Goal: Transaction & Acquisition: Book appointment/travel/reservation

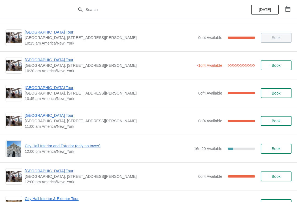
scroll to position [109, 0]
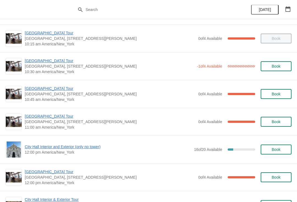
click at [50, 63] on span "[GEOGRAPHIC_DATA] Tour" at bounding box center [109, 61] width 169 height 6
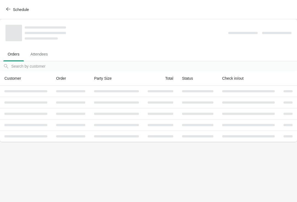
scroll to position [0, 0]
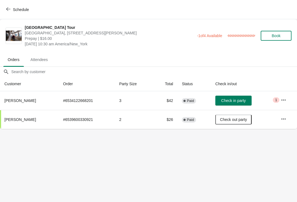
click at [8, 12] on button "Schedule" at bounding box center [18, 10] width 31 height 10
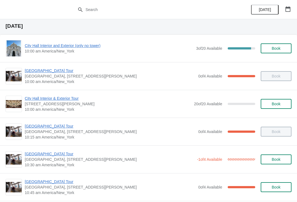
scroll to position [17, 0]
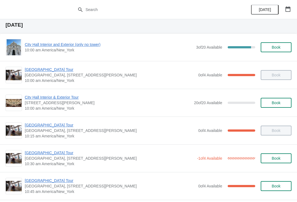
click at [51, 125] on span "[GEOGRAPHIC_DATA] Tour" at bounding box center [110, 125] width 171 height 6
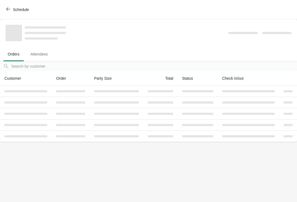
scroll to position [0, 0]
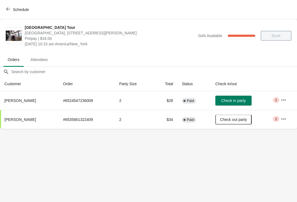
click at [9, 11] on span "button" at bounding box center [8, 9] width 4 height 5
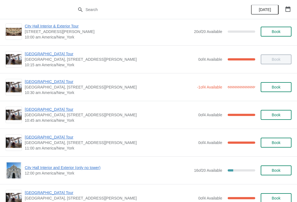
scroll to position [89, 0]
click at [52, 109] on span "[GEOGRAPHIC_DATA] Tour" at bounding box center [110, 109] width 171 height 6
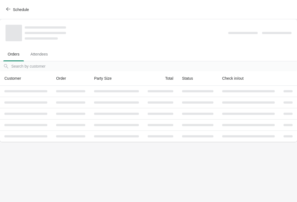
scroll to position [0, 0]
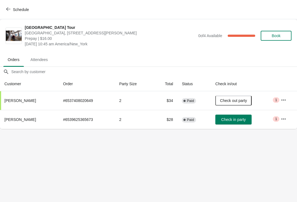
click at [8, 13] on button "Schedule" at bounding box center [18, 10] width 31 height 10
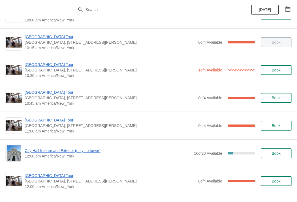
scroll to position [105, 0]
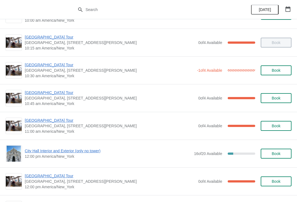
click at [56, 123] on span "[GEOGRAPHIC_DATA] Tour" at bounding box center [110, 121] width 171 height 6
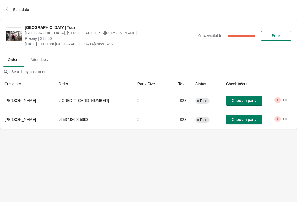
click at [240, 100] on span "Check in party" at bounding box center [244, 100] width 24 height 4
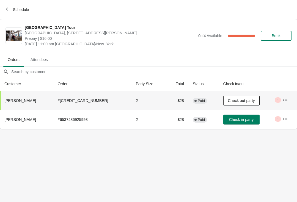
click at [7, 11] on span "button" at bounding box center [8, 9] width 4 height 5
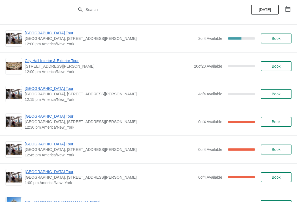
scroll to position [820, 0]
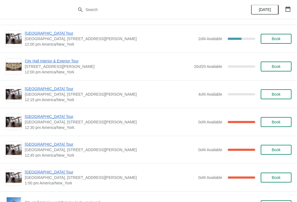
click at [280, 95] on span "Book" at bounding box center [276, 94] width 9 height 4
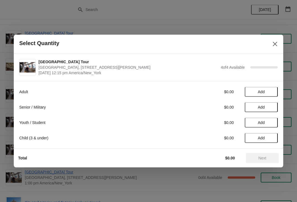
click at [271, 91] on span "Add" at bounding box center [261, 92] width 23 height 4
click at [273, 90] on icon at bounding box center [271, 92] width 6 height 6
click at [270, 106] on span "Add" at bounding box center [261, 107] width 23 height 4
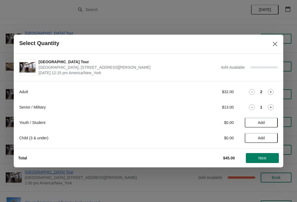
click at [273, 123] on span "Add" at bounding box center [261, 122] width 23 height 4
click at [270, 158] on span "Next" at bounding box center [262, 158] width 24 height 4
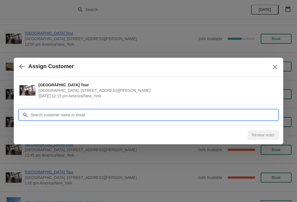
click at [216, 113] on input "Customer" at bounding box center [154, 115] width 248 height 10
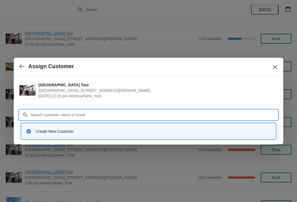
click at [97, 133] on div "Create New Customer" at bounding box center [153, 132] width 235 height 6
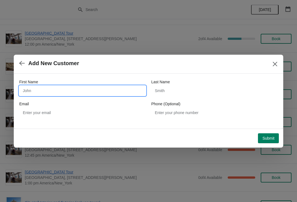
click at [120, 91] on input "First Name" at bounding box center [82, 91] width 127 height 10
type input "[PERSON_NAME]"
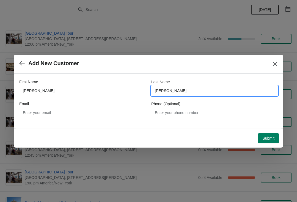
type input "[PERSON_NAME]"
click at [271, 138] on span "Submit" at bounding box center [268, 138] width 12 height 4
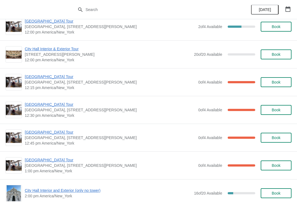
scroll to position [833, 0]
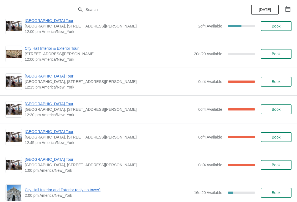
click at [50, 77] on span "[GEOGRAPHIC_DATA] Tour" at bounding box center [110, 76] width 171 height 6
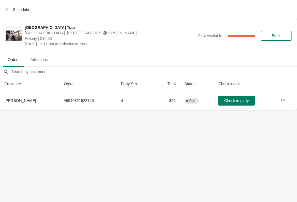
click at [282, 99] on icon "button" at bounding box center [284, 100] width 6 height 6
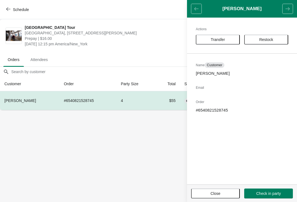
click at [7, 9] on icon "button" at bounding box center [8, 9] width 4 height 4
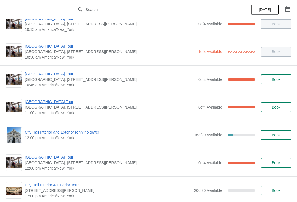
scroll to position [124, 0]
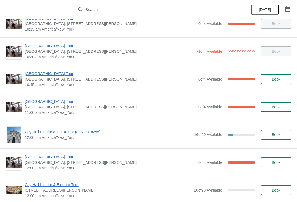
click at [59, 102] on span "[GEOGRAPHIC_DATA] Tour" at bounding box center [110, 102] width 171 height 6
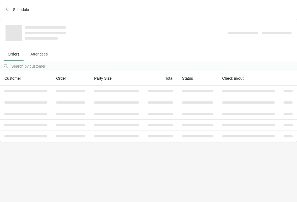
scroll to position [0, 0]
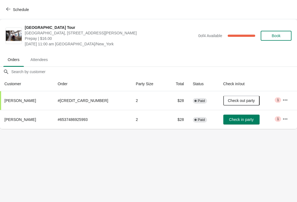
click at [237, 118] on span "Check in party" at bounding box center [241, 119] width 24 height 4
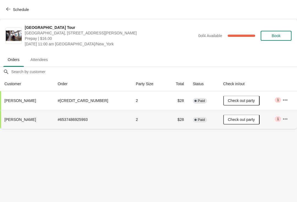
click at [8, 13] on button "Schedule" at bounding box center [18, 10] width 31 height 10
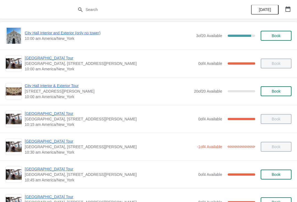
scroll to position [29, 0]
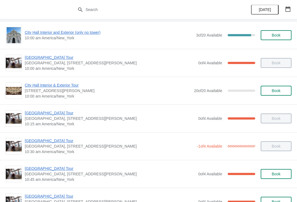
click at [50, 143] on span "[GEOGRAPHIC_DATA] Tour" at bounding box center [109, 141] width 169 height 6
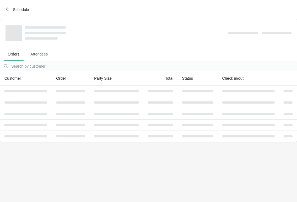
scroll to position [0, 0]
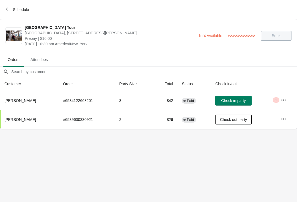
click at [233, 100] on span "Check in party" at bounding box center [233, 100] width 24 height 4
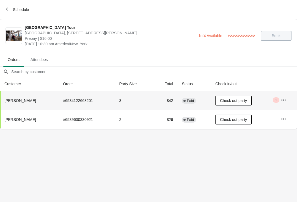
click at [13, 11] on span "Schedule" at bounding box center [21, 9] width 16 height 4
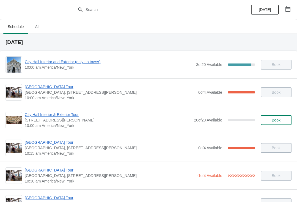
click at [290, 10] on icon "button" at bounding box center [287, 9] width 5 height 6
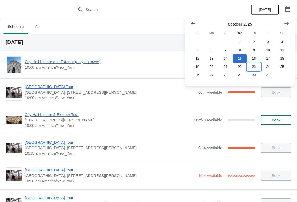
click at [260, 64] on button "23" at bounding box center [254, 67] width 14 height 8
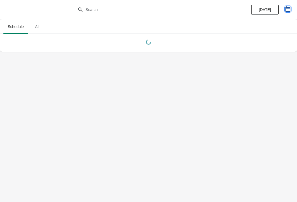
click at [292, 4] on button "button" at bounding box center [288, 9] width 10 height 10
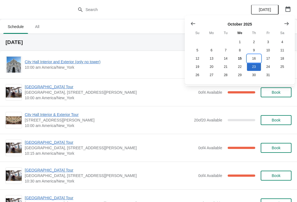
click at [256, 58] on button "16" at bounding box center [254, 58] width 14 height 8
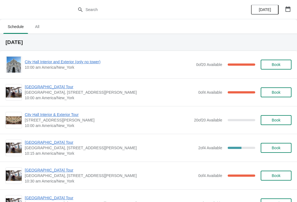
click at [283, 144] on button "Book" at bounding box center [276, 148] width 31 height 10
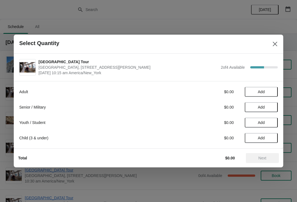
click at [271, 92] on span "Add" at bounding box center [261, 92] width 23 height 4
click at [273, 89] on icon at bounding box center [271, 92] width 6 height 6
click at [264, 160] on span "Next" at bounding box center [263, 158] width 8 height 4
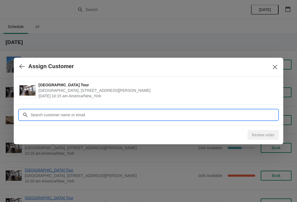
click at [153, 118] on input "Customer" at bounding box center [154, 115] width 248 height 10
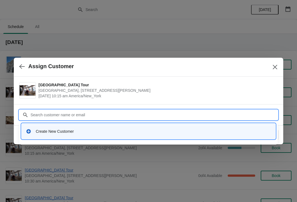
click at [147, 138] on div "Create New Customer" at bounding box center [148, 131] width 254 height 16
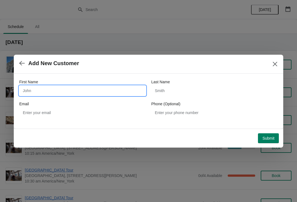
click at [97, 93] on input "First Name" at bounding box center [82, 91] width 127 height 10
type input "Cindy"
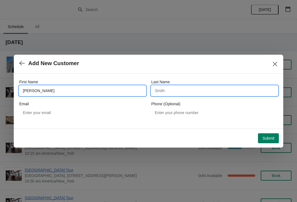
click at [198, 88] on input "Last Name" at bounding box center [214, 91] width 127 height 10
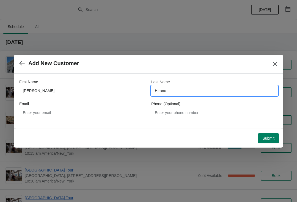
type input "Hirano"
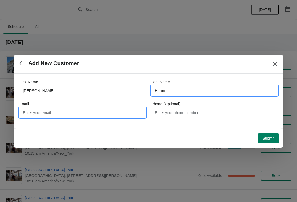
click at [104, 116] on input "Email" at bounding box center [82, 113] width 127 height 10
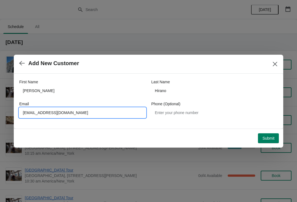
type input "cinhirano@gmail.com"
click at [278, 137] on button "Submit" at bounding box center [268, 138] width 21 height 10
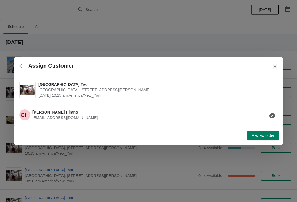
click at [272, 131] on button "Review order" at bounding box center [263, 136] width 31 height 10
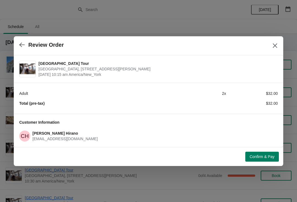
click at [265, 157] on span "Confirm & Pay" at bounding box center [262, 157] width 25 height 4
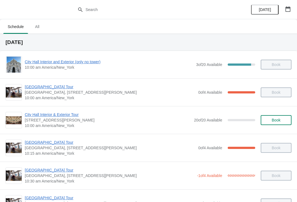
click at [294, 5] on div "[DATE]" at bounding box center [271, 9] width 52 height 19
click at [292, 9] on button "button" at bounding box center [288, 9] width 10 height 10
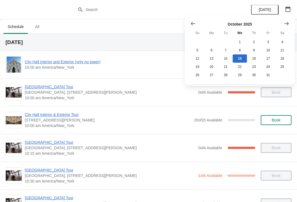
click at [293, 9] on button "button" at bounding box center [288, 9] width 10 height 10
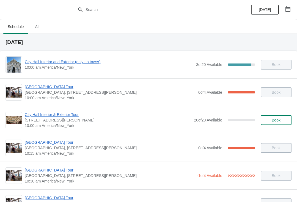
click at [292, 5] on button "button" at bounding box center [288, 9] width 10 height 10
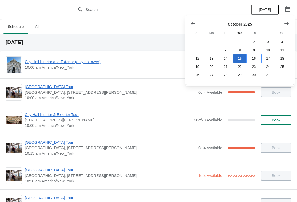
click at [258, 57] on button "16" at bounding box center [254, 58] width 14 height 8
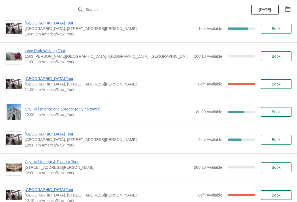
scroll to position [175, 0]
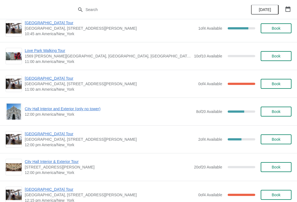
click at [92, 110] on span "City Hall Interior and Exterior (only no tower)" at bounding box center [109, 109] width 169 height 6
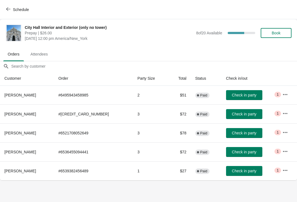
scroll to position [0, 0]
click at [8, 8] on icon "button" at bounding box center [8, 9] width 4 height 4
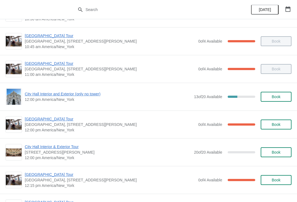
scroll to position [163, 0]
click at [70, 100] on span "12:00 pm America/New_York" at bounding box center [108, 100] width 166 height 6
click at [75, 93] on span "City Hall Interior and Exterior (only no tower)" at bounding box center [108, 94] width 166 height 6
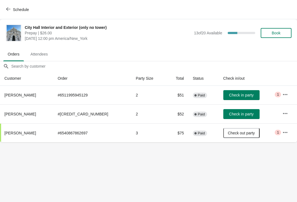
click at [12, 6] on button "Schedule" at bounding box center [18, 10] width 31 height 10
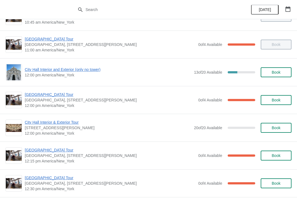
scroll to position [187, 0]
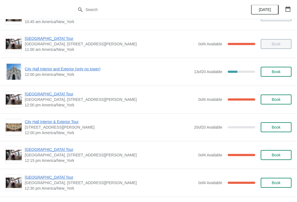
click at [67, 102] on span "[GEOGRAPHIC_DATA], [STREET_ADDRESS][PERSON_NAME]" at bounding box center [110, 100] width 171 height 6
click at [65, 96] on span "[GEOGRAPHIC_DATA] Tour" at bounding box center [110, 94] width 171 height 6
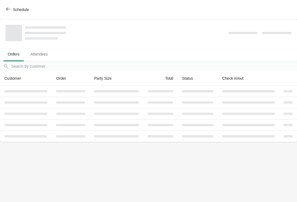
scroll to position [0, 0]
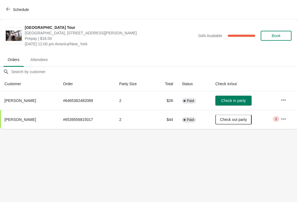
click at [245, 100] on span "Check in party" at bounding box center [233, 100] width 24 height 4
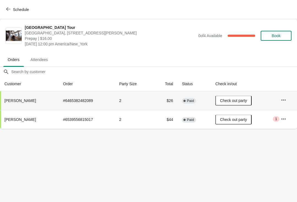
click at [10, 6] on button "Schedule" at bounding box center [18, 10] width 31 height 10
